Goal: Navigation & Orientation: Find specific page/section

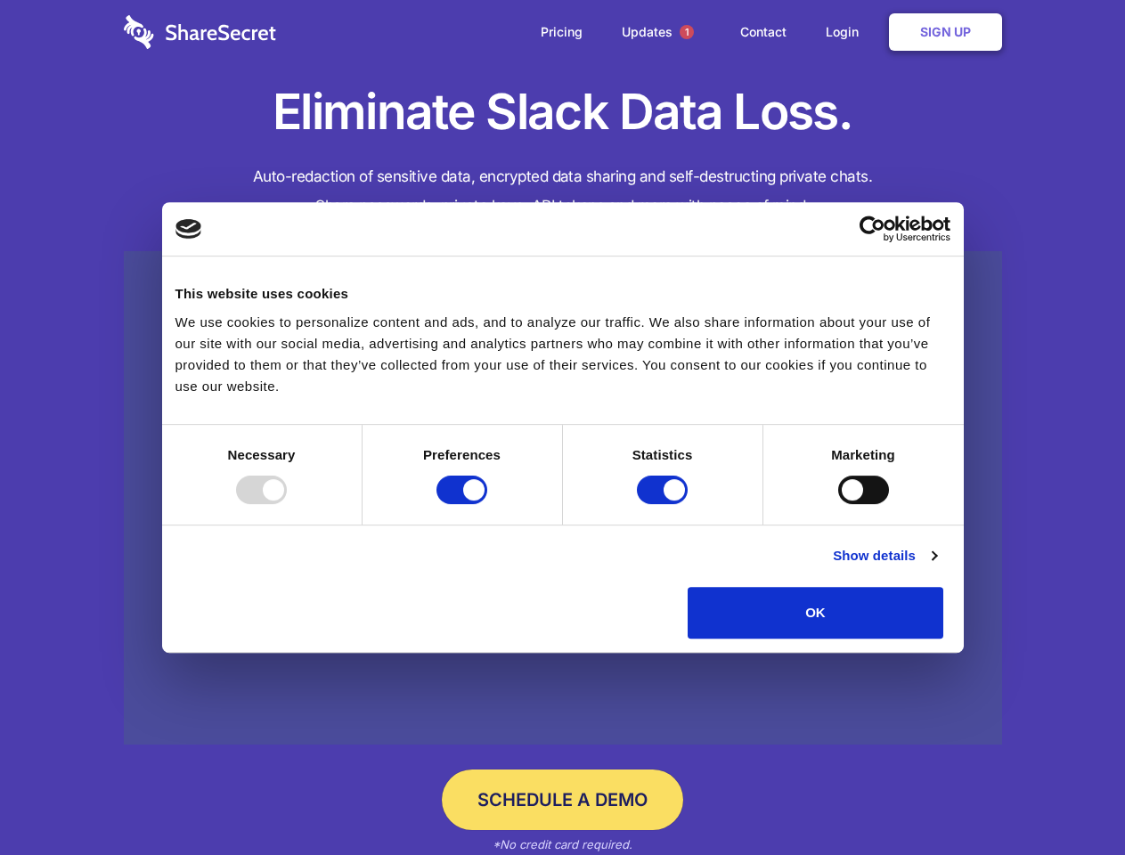
click at [287, 504] on div at bounding box center [261, 490] width 51 height 28
click at [487, 504] on input "Preferences" at bounding box center [461, 490] width 51 height 28
checkbox input "false"
click at [664, 504] on input "Statistics" at bounding box center [662, 490] width 51 height 28
checkbox input "false"
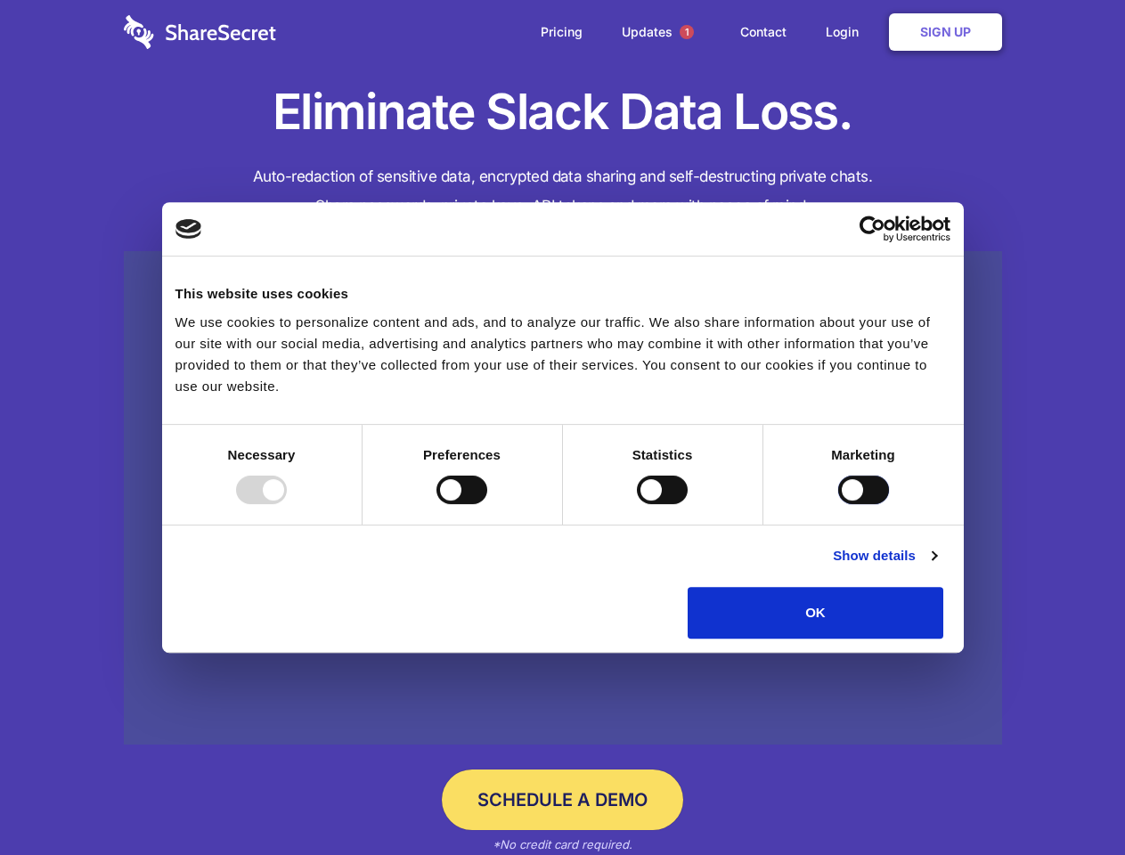
click at [838, 504] on input "Marketing" at bounding box center [863, 490] width 51 height 28
checkbox input "true"
click at [936, 566] on link "Show details" at bounding box center [884, 555] width 103 height 21
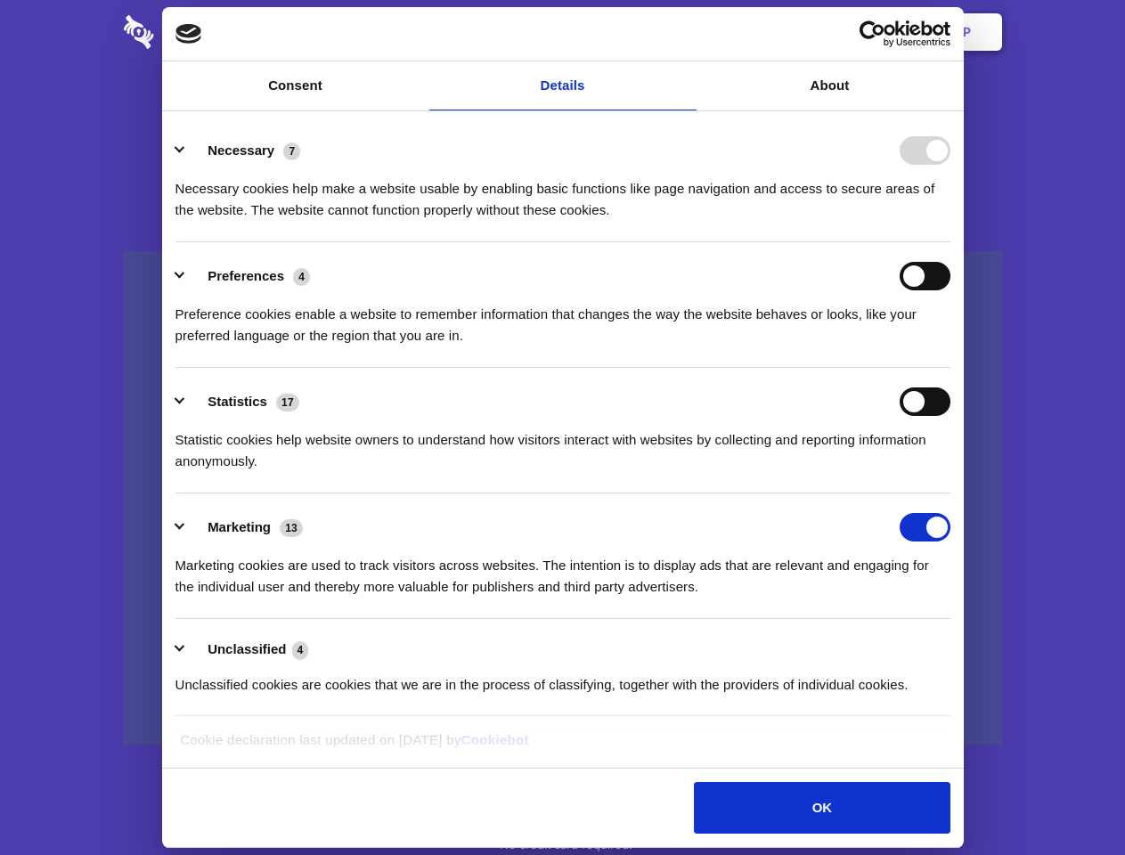
click at [950, 368] on li "Preferences 4 Preference cookies enable a website to remember information that …" at bounding box center [562, 305] width 775 height 126
click at [686, 32] on span "1" at bounding box center [686, 32] width 14 height 14
